Goal: Task Accomplishment & Management: Manage account settings

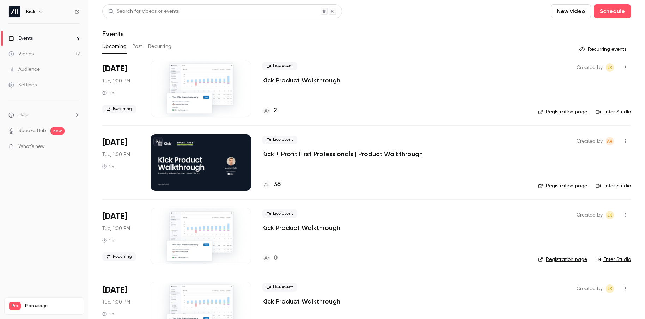
click at [325, 152] on p "Kick + Profit First Professionals | Product Walkthrough" at bounding box center [342, 154] width 160 height 8
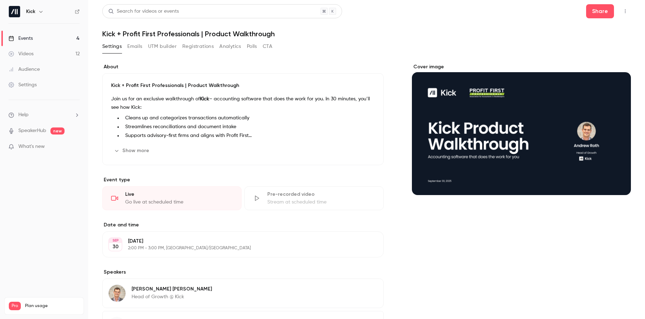
click at [45, 37] on link "Events 4" at bounding box center [44, 39] width 88 height 16
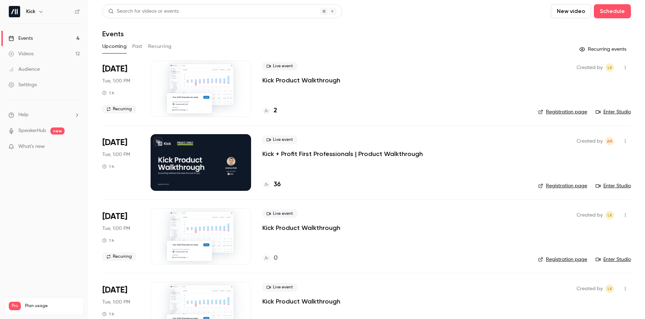
click at [315, 154] on p "Kick + Profit First Professionals | Product Walkthrough" at bounding box center [342, 154] width 160 height 8
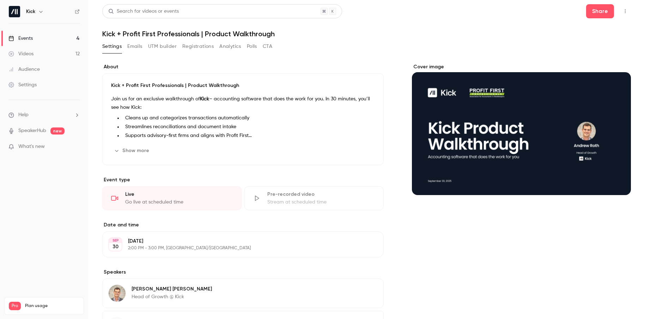
click at [198, 43] on button "Registrations" at bounding box center [197, 46] width 31 height 11
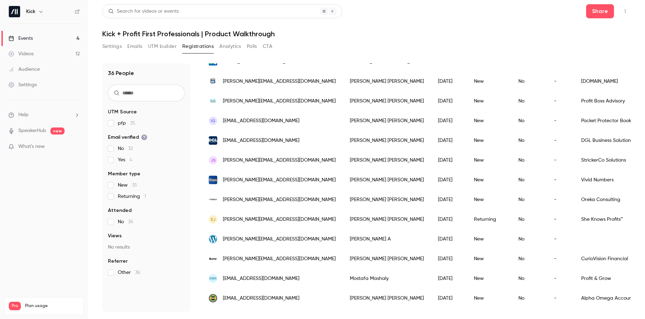
scroll to position [529, 0]
